Goal: Task Accomplishment & Management: Use online tool/utility

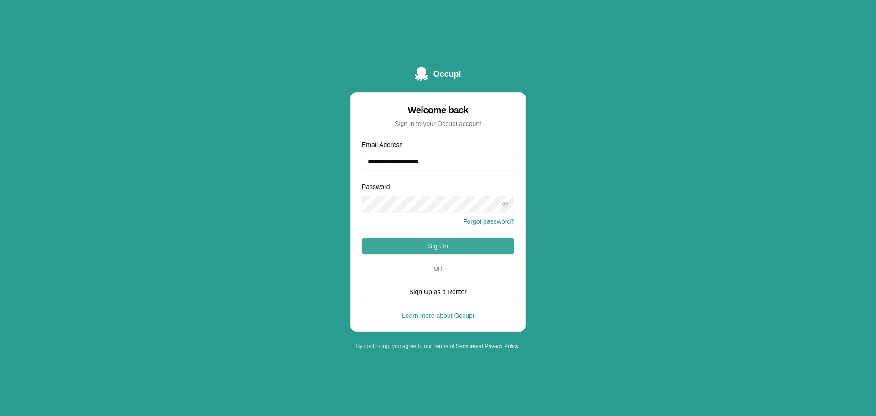
click at [447, 249] on button "Sign In" at bounding box center [438, 246] width 152 height 16
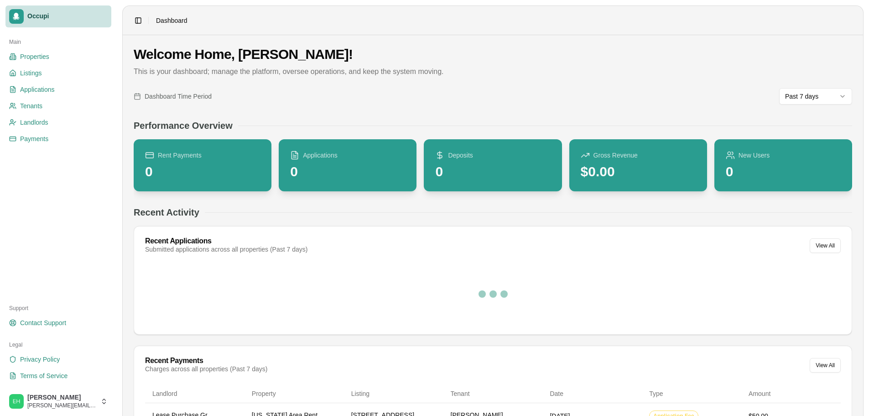
click at [44, 210] on div "Main Properties Listings Applications Tenants Landlords Payments" at bounding box center [58, 162] width 113 height 262
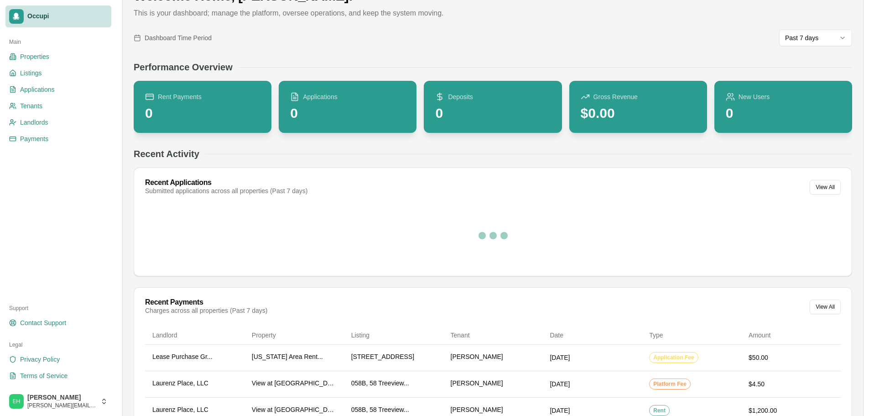
scroll to position [91, 0]
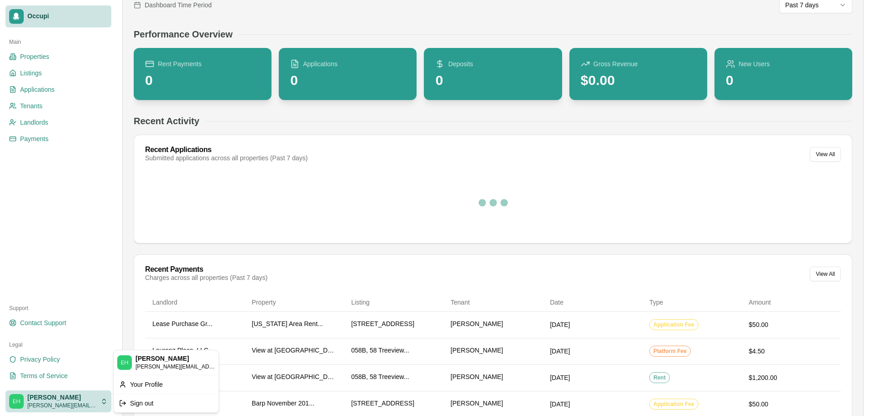
click at [96, 324] on html "Occupi Main Properties Listings Applications Tenants Landlords Payments Support…" at bounding box center [438, 117] width 876 height 416
click at [85, 248] on html "Occupi Main Properties Listings Applications Tenants Landlords Payments Support…" at bounding box center [438, 117] width 876 height 416
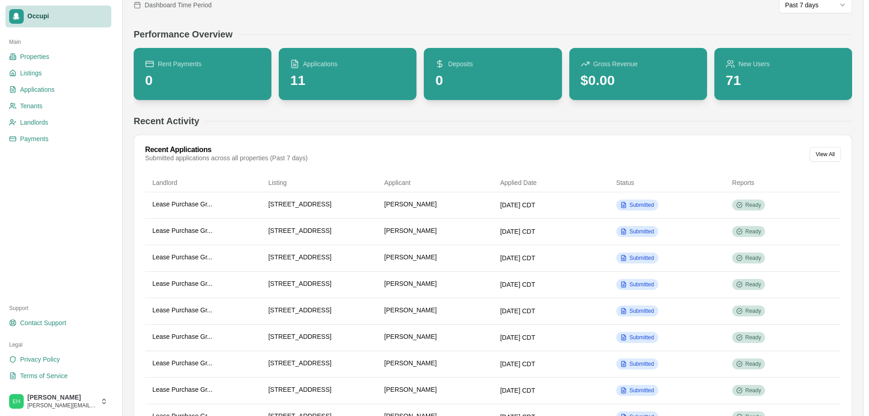
scroll to position [0, 0]
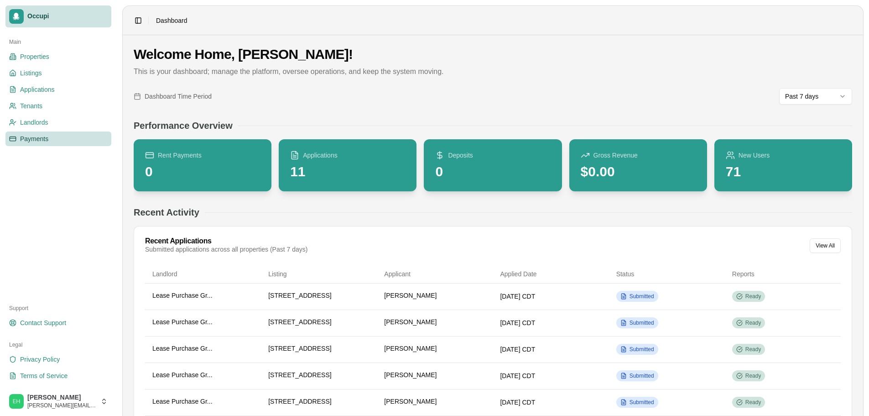
drag, startPoint x: 83, startPoint y: 246, endPoint x: 77, endPoint y: 141, distance: 105.1
click at [56, 137] on link "Payments" at bounding box center [58, 138] width 106 height 15
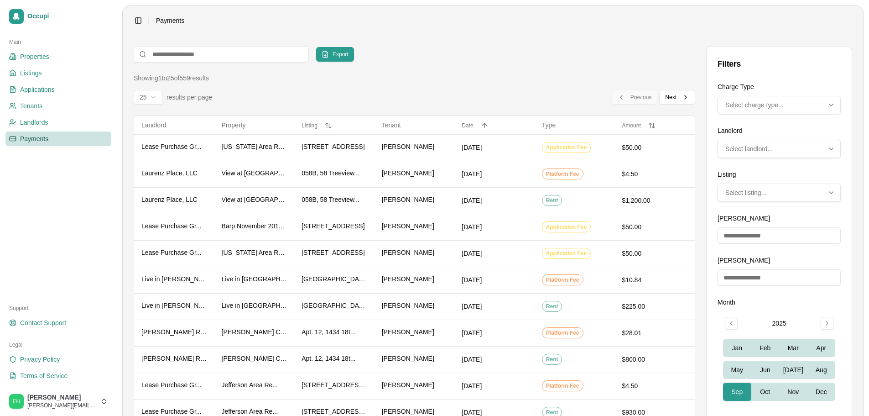
click at [775, 101] on span "Select charge type..." at bounding box center [754, 104] width 58 height 9
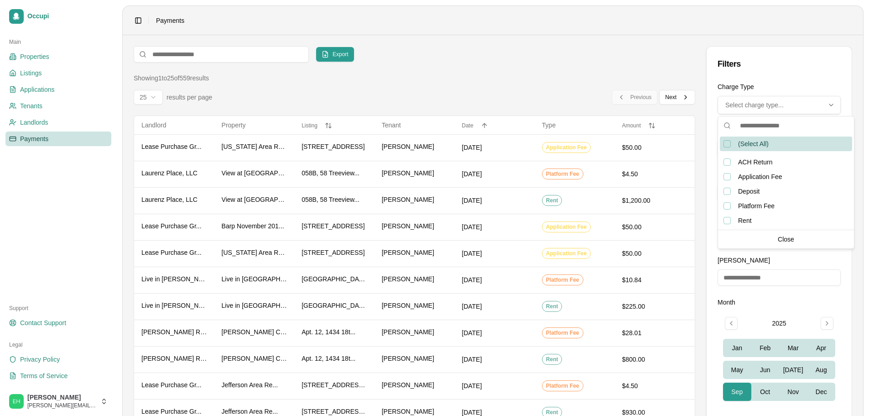
click at [594, 60] on div "Export Filters" at bounding box center [415, 54] width 562 height 16
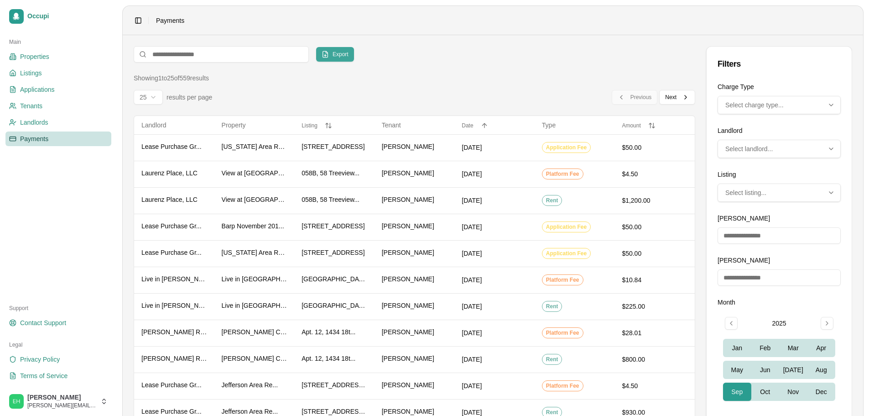
click at [321, 51] on button "Export" at bounding box center [335, 54] width 38 height 15
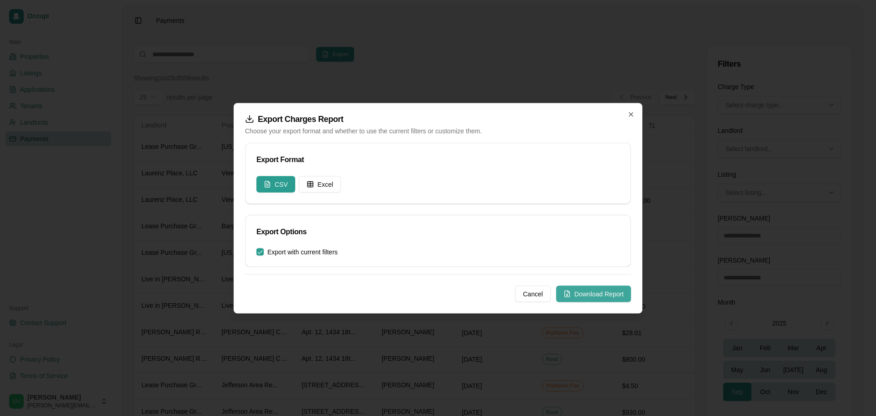
click at [594, 295] on button "Download Report" at bounding box center [593, 293] width 75 height 16
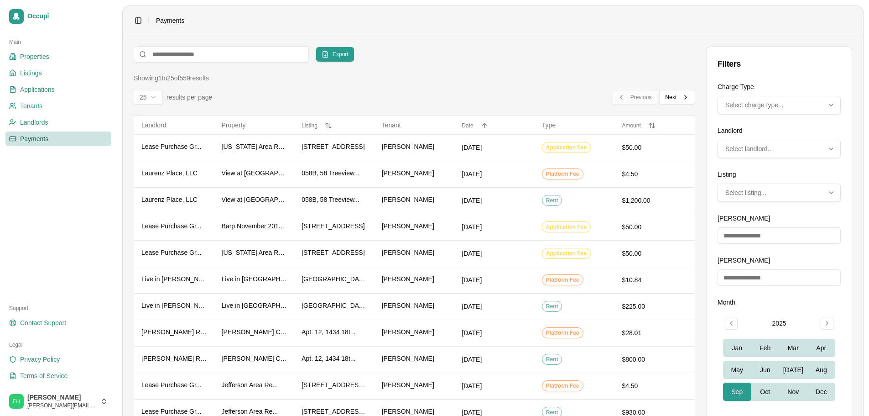
click at [584, 62] on div "Export Filters" at bounding box center [415, 54] width 562 height 16
click at [546, 66] on div "Export Filters Showing 1 to 25 of 559 results 25 results per page Previous Prev…" at bounding box center [415, 421] width 562 height 750
click at [68, 221] on div "Main Properties Listings Applications Tenants Landlords Payments" at bounding box center [58, 162] width 113 height 262
